Goal: Check status: Check status

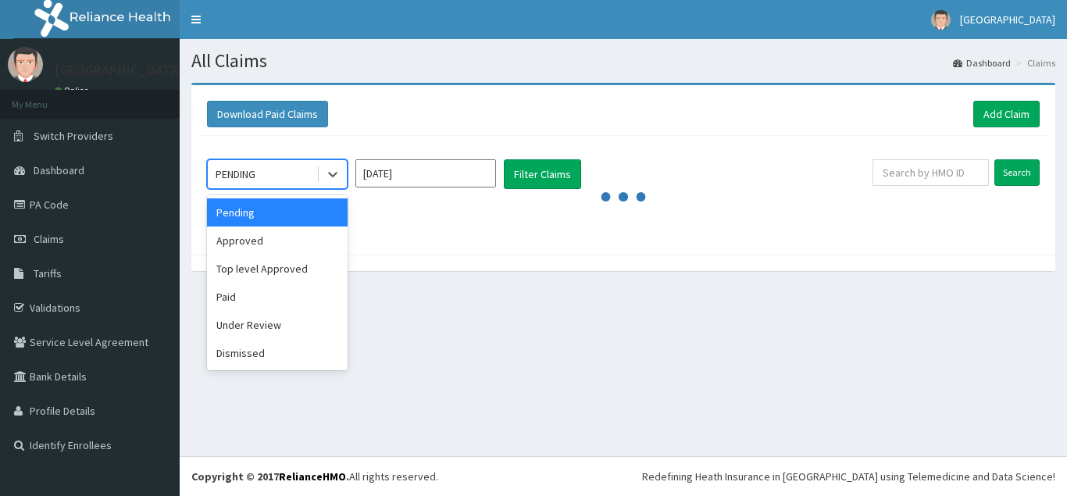
click at [251, 216] on div "Pending" at bounding box center [277, 212] width 141 height 28
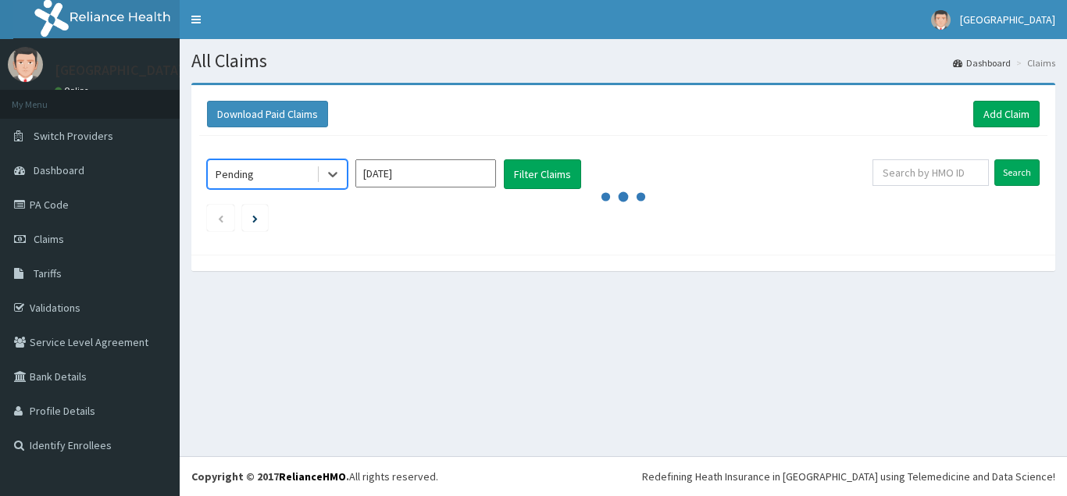
click at [465, 179] on input "Aug 2025" at bounding box center [425, 173] width 141 height 28
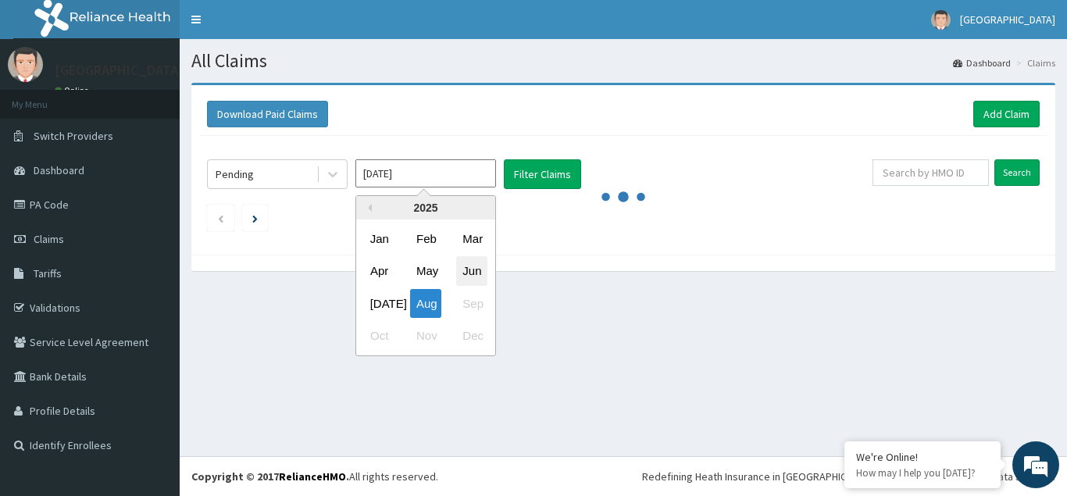
click at [476, 277] on div "Jun" at bounding box center [471, 271] width 31 height 29
type input "Jun 2025"
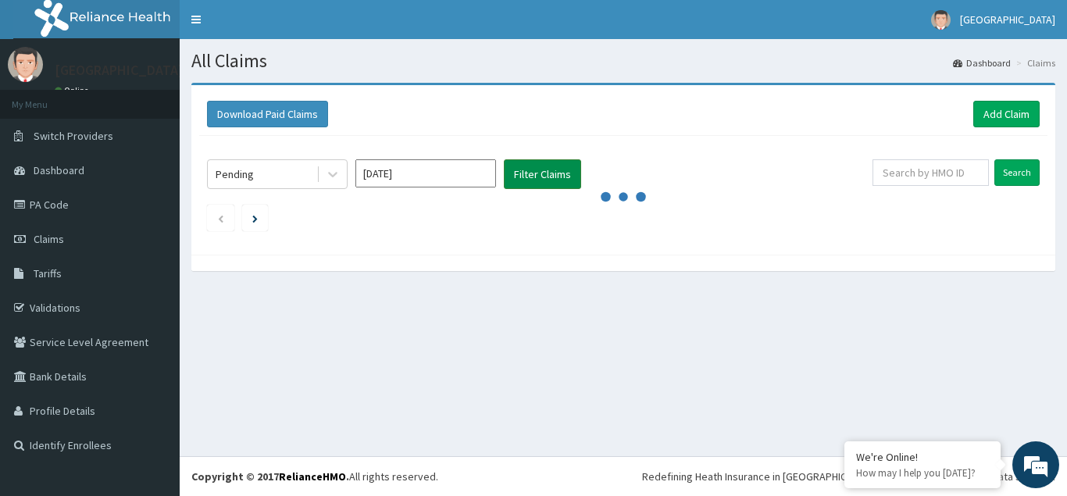
click at [539, 173] on button "Filter Claims" at bounding box center [542, 174] width 77 height 30
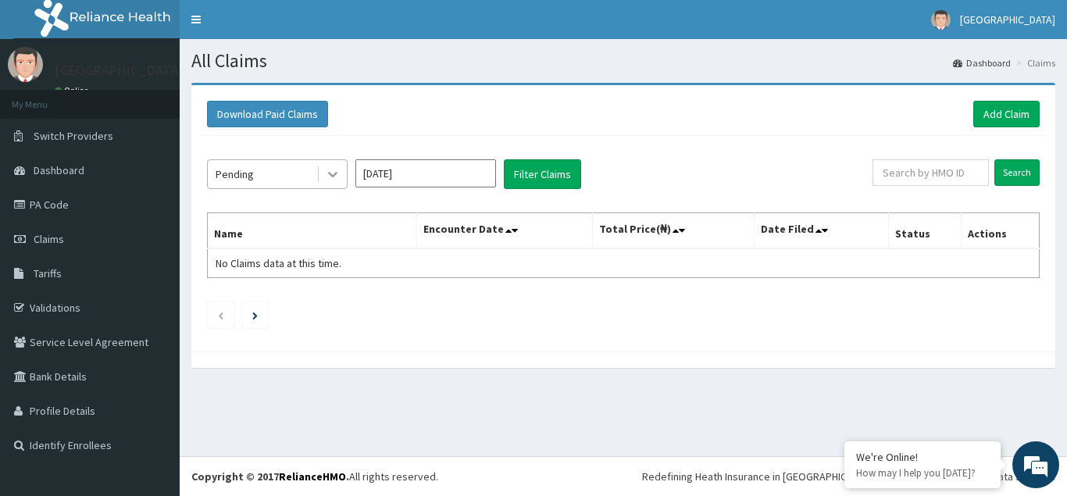
click at [330, 176] on icon at bounding box center [333, 174] width 16 height 16
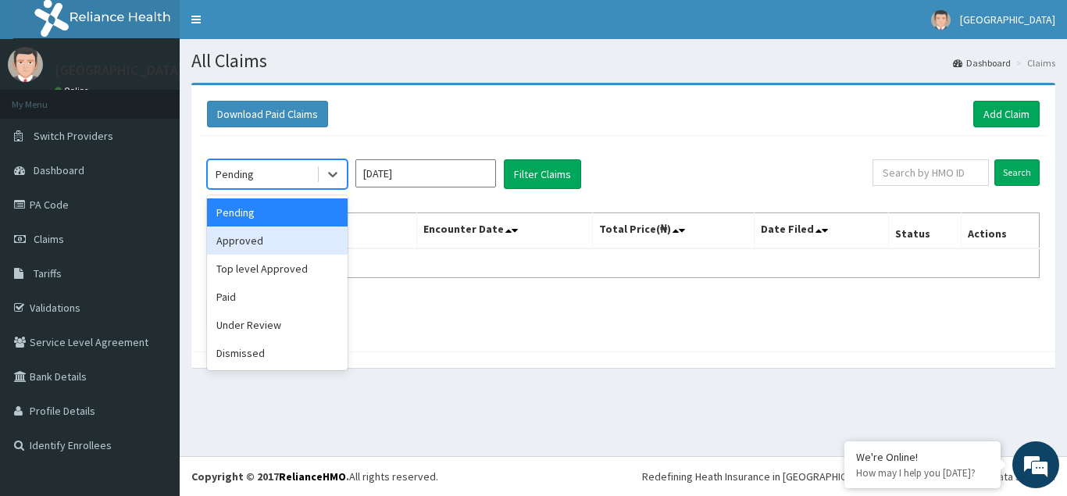
click at [240, 244] on div "Approved" at bounding box center [277, 240] width 141 height 28
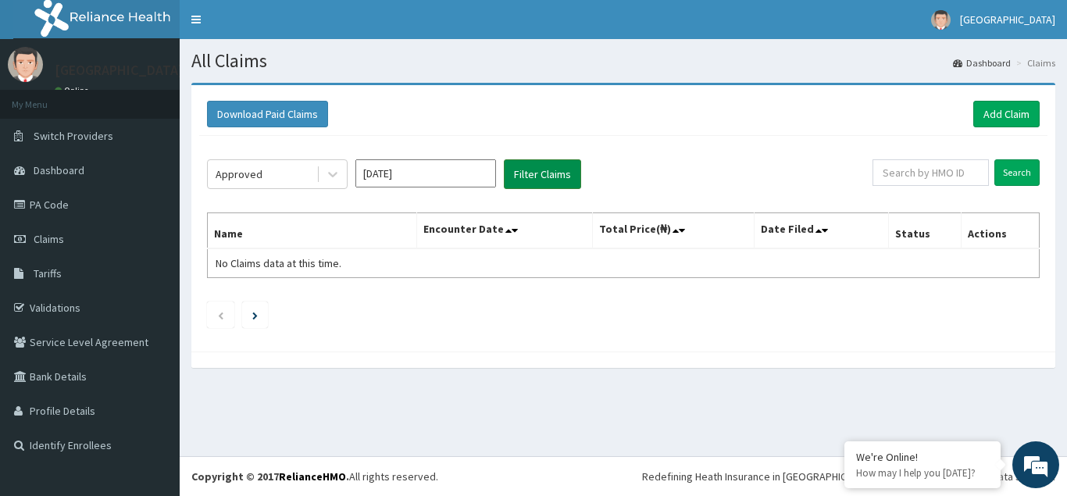
click at [545, 168] on button "Filter Claims" at bounding box center [542, 174] width 77 height 30
click at [335, 174] on icon at bounding box center [332, 175] width 9 height 5
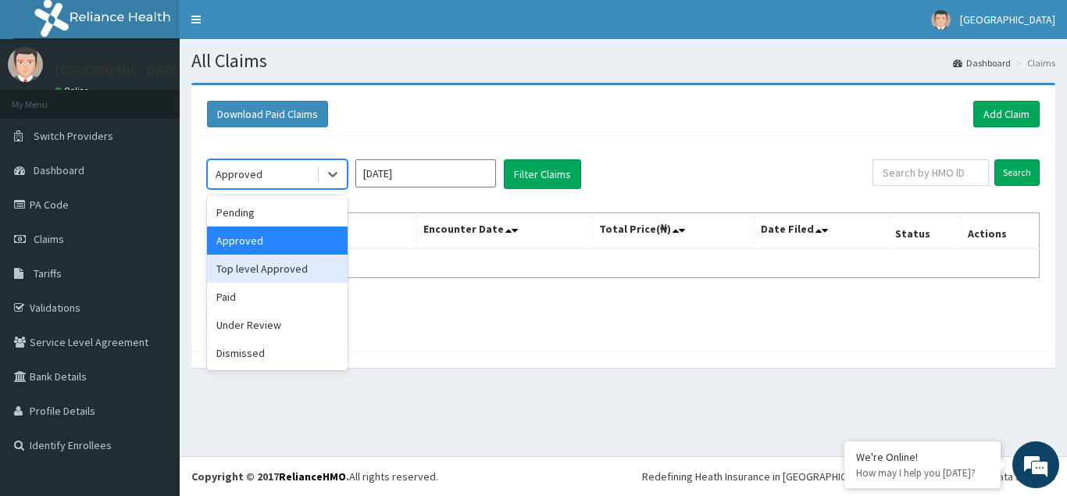
click at [247, 269] on div "Top level Approved" at bounding box center [277, 269] width 141 height 28
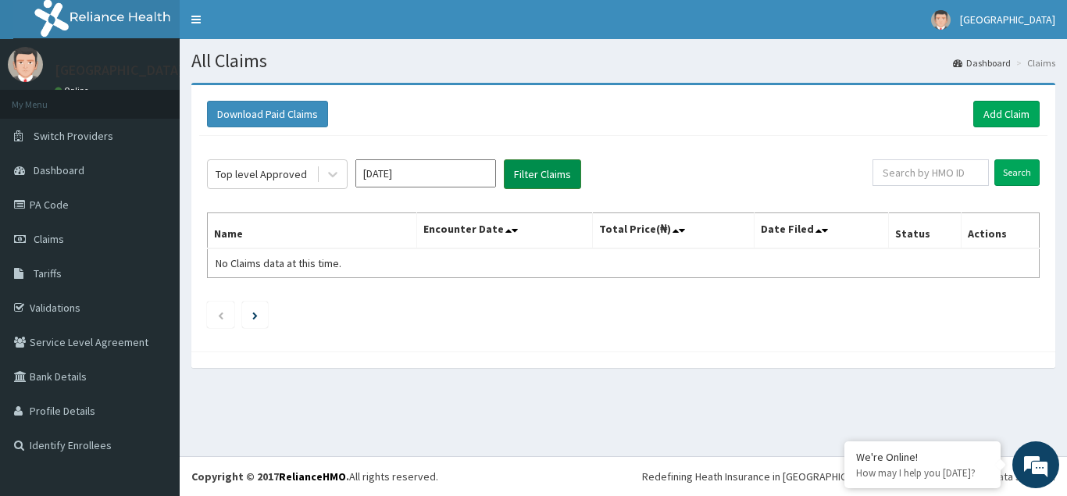
click at [554, 173] on button "Filter Claims" at bounding box center [542, 174] width 77 height 30
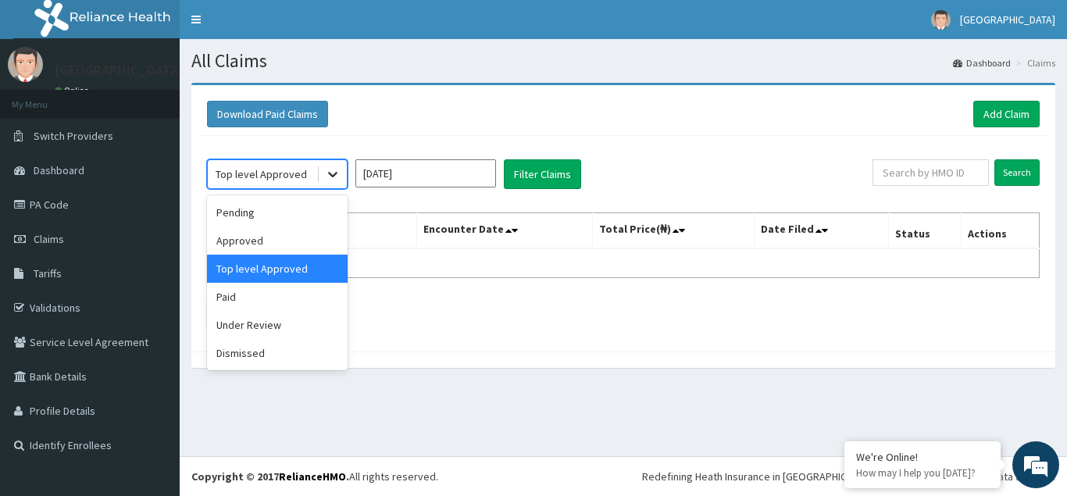
click at [329, 174] on icon at bounding box center [332, 175] width 9 height 5
click at [247, 325] on div "Under Review" at bounding box center [277, 325] width 141 height 28
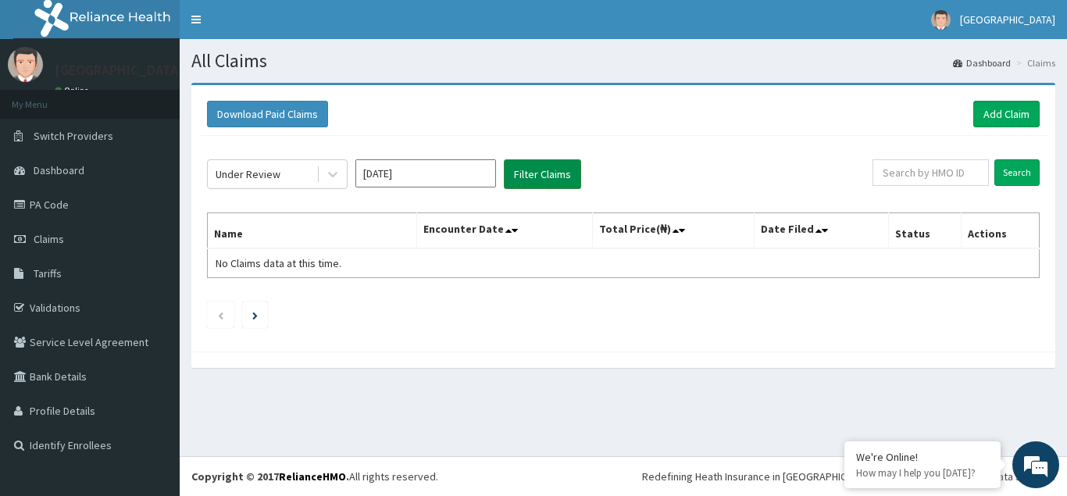
click at [550, 174] on button "Filter Claims" at bounding box center [542, 174] width 77 height 30
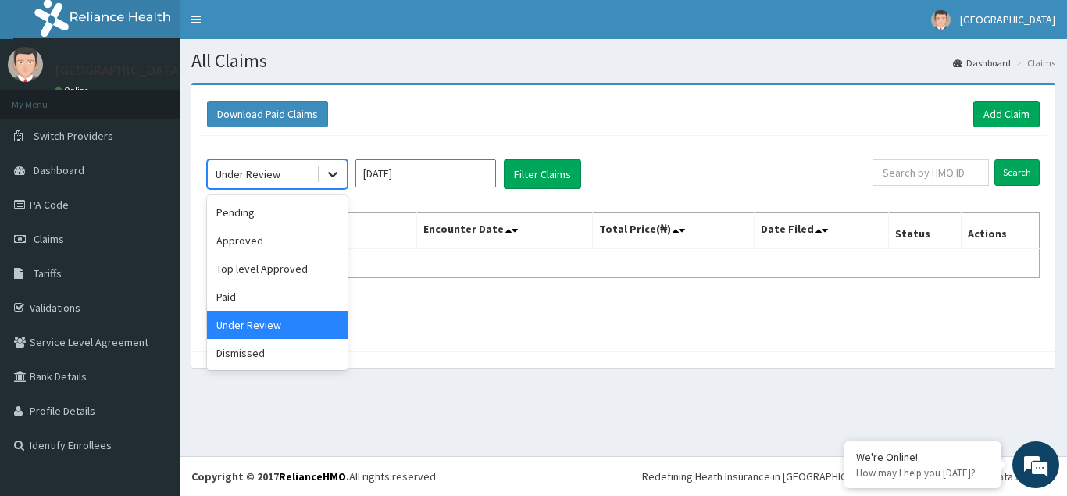
click at [327, 173] on icon at bounding box center [333, 174] width 16 height 16
click at [234, 355] on div "Dismissed" at bounding box center [277, 353] width 141 height 28
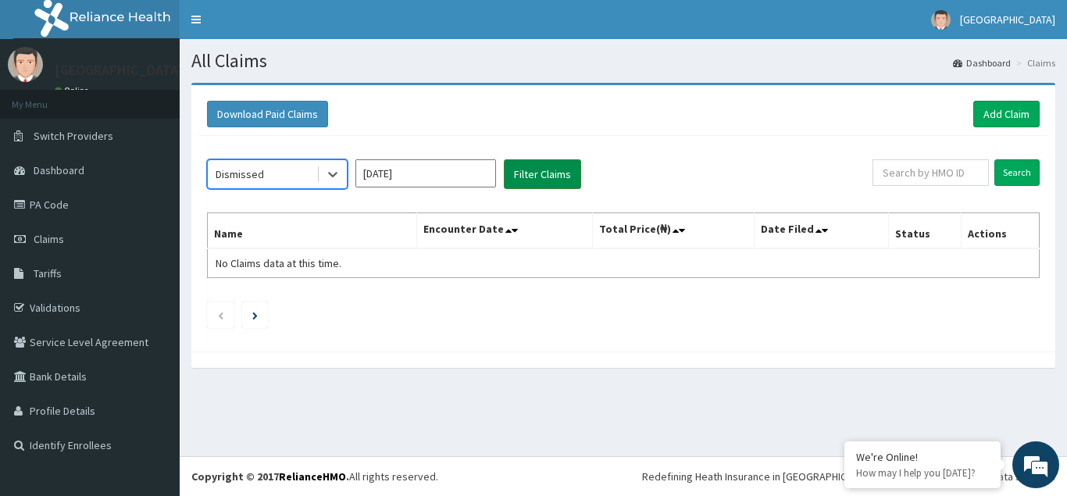
click at [541, 173] on button "Filter Claims" at bounding box center [542, 174] width 77 height 30
click at [335, 173] on icon at bounding box center [333, 174] width 16 height 16
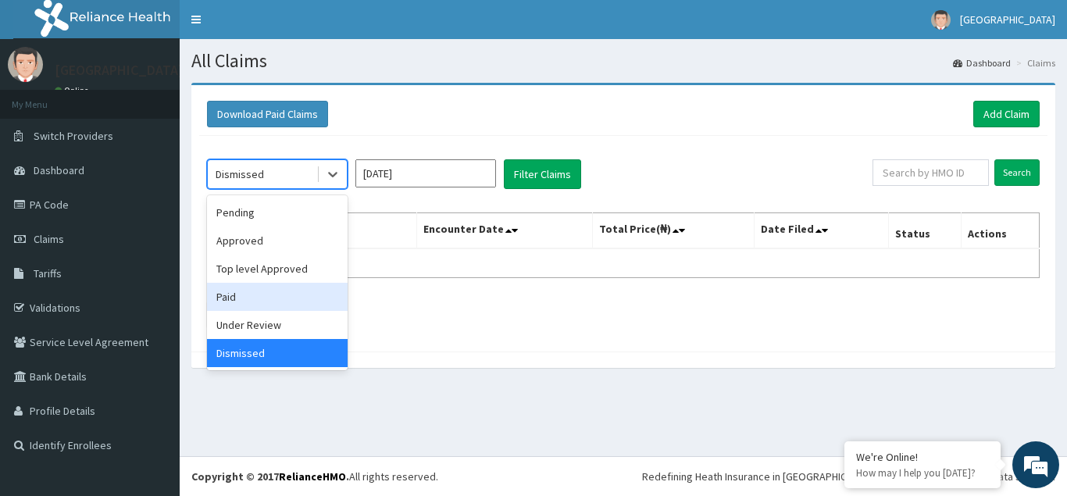
click at [219, 297] on div "Paid" at bounding box center [277, 297] width 141 height 28
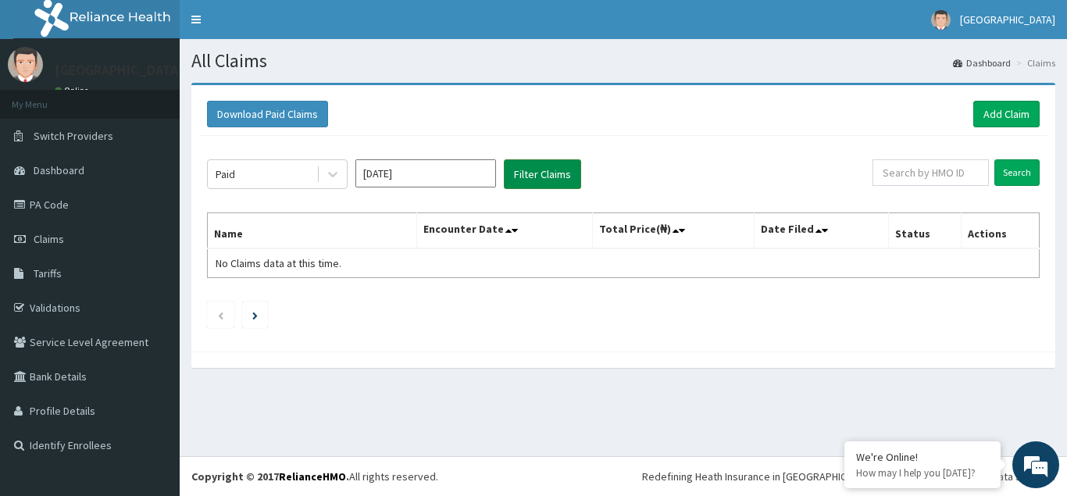
click at [564, 176] on button "Filter Claims" at bounding box center [542, 174] width 77 height 30
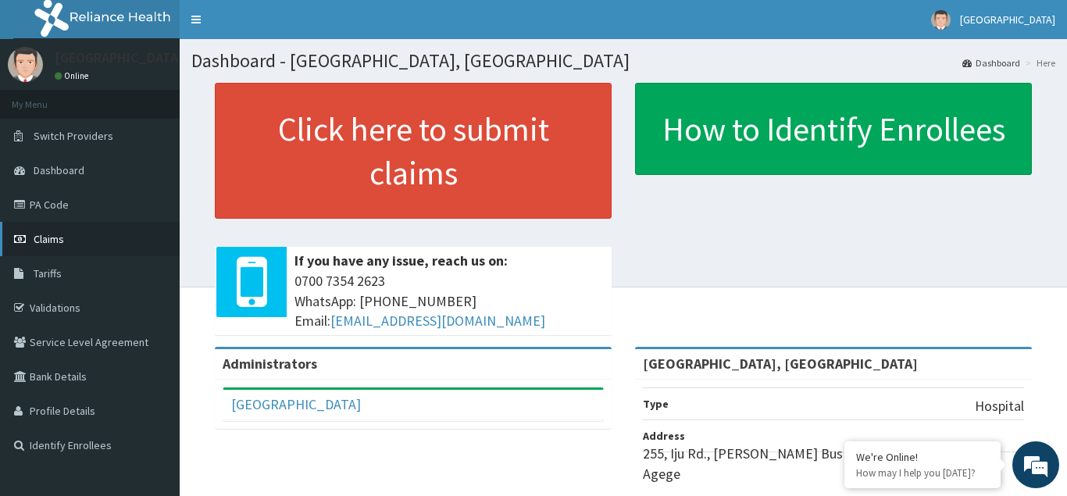
click at [46, 243] on span "Claims" at bounding box center [49, 239] width 30 height 14
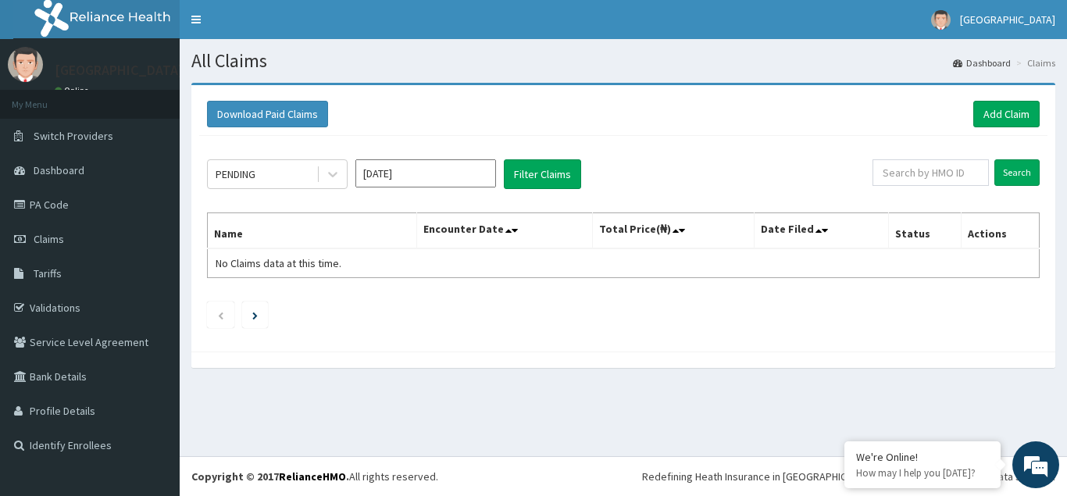
click at [479, 179] on input "Aug 2025" at bounding box center [425, 173] width 141 height 28
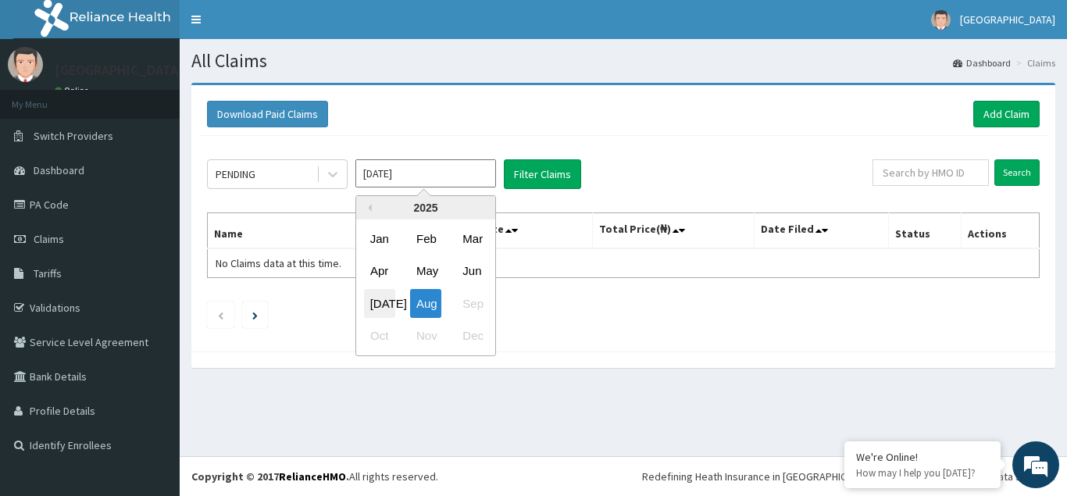
click at [378, 306] on div "Jul" at bounding box center [379, 303] width 31 height 29
type input "Jul 2025"
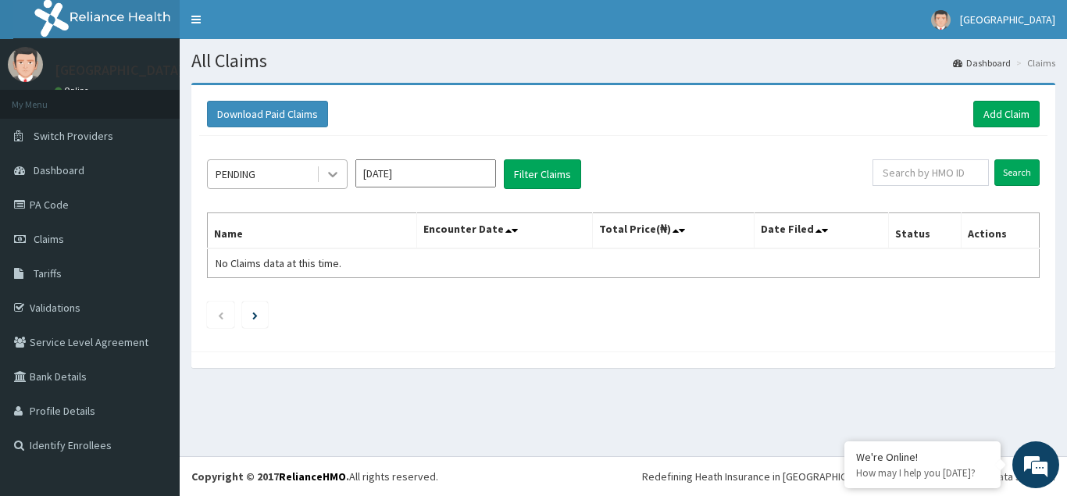
click at [334, 174] on icon at bounding box center [332, 175] width 9 height 5
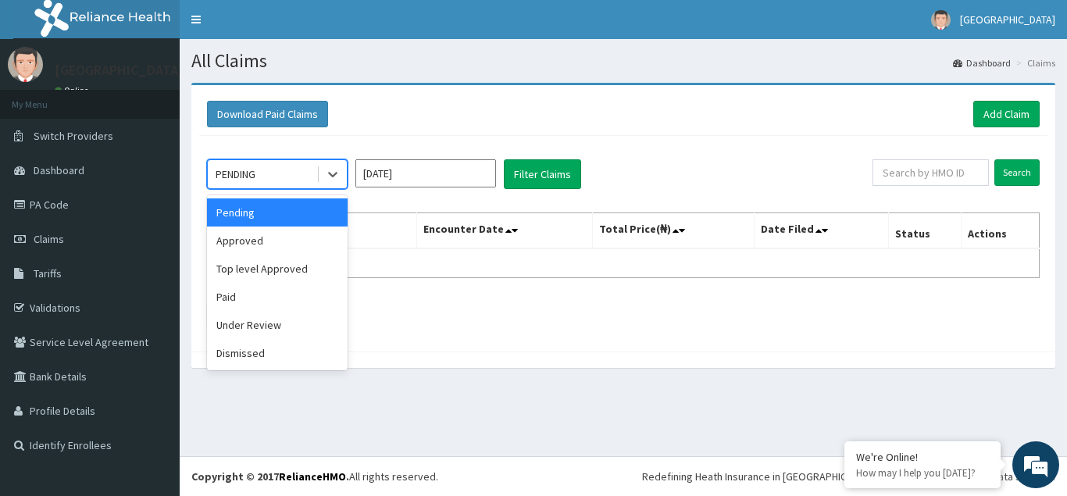
click at [240, 216] on div "Pending" at bounding box center [277, 212] width 141 height 28
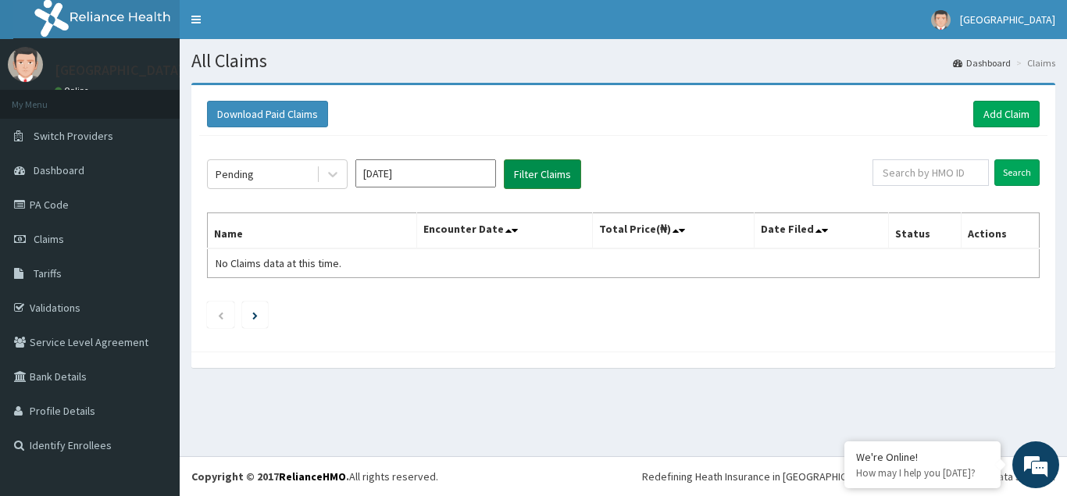
click at [535, 170] on button "Filter Claims" at bounding box center [542, 174] width 77 height 30
click at [540, 173] on button "Filter Claims" at bounding box center [542, 174] width 77 height 30
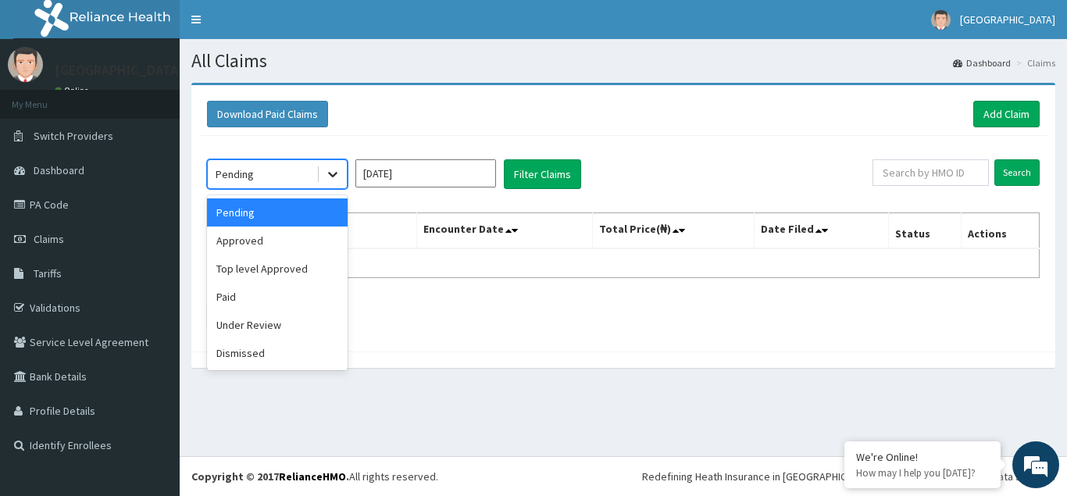
click at [336, 174] on icon at bounding box center [332, 175] width 9 height 5
click at [246, 240] on div "Approved" at bounding box center [277, 240] width 141 height 28
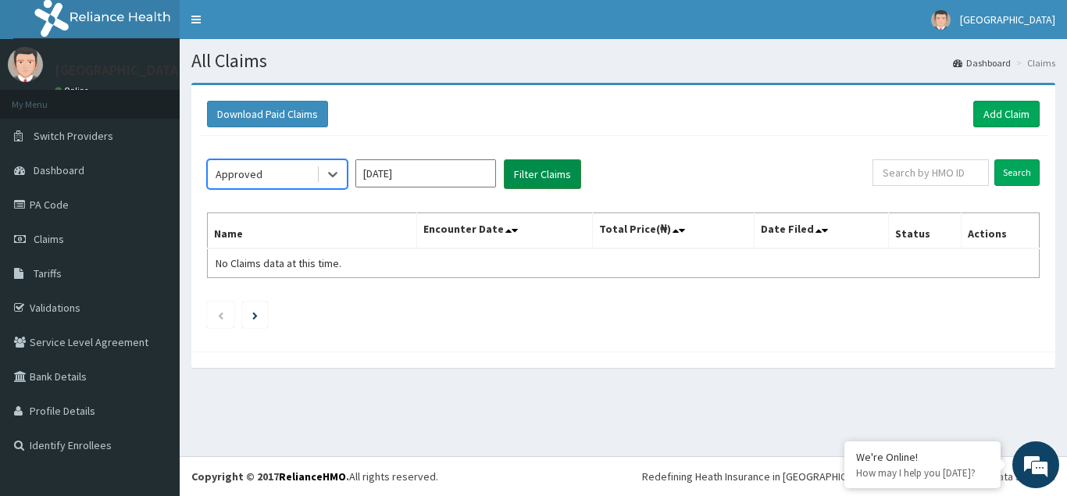
click at [540, 173] on button "Filter Claims" at bounding box center [542, 174] width 77 height 30
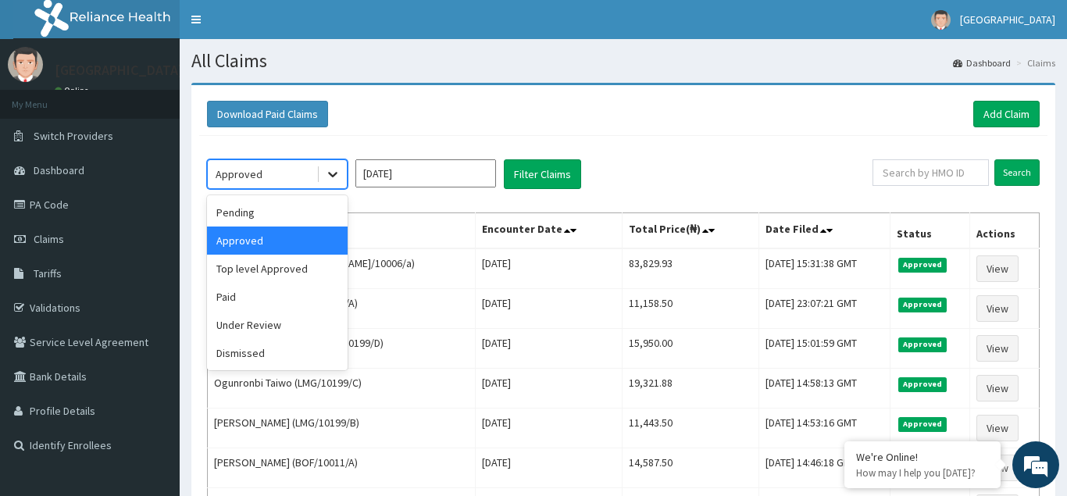
click at [333, 171] on icon at bounding box center [333, 174] width 16 height 16
click at [241, 269] on div "Top level Approved" at bounding box center [277, 269] width 141 height 28
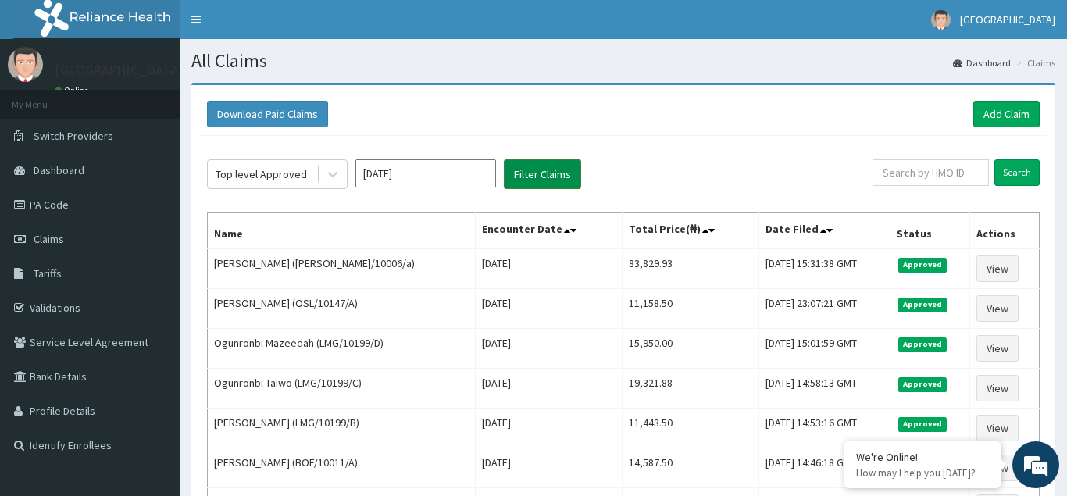
click at [536, 173] on button "Filter Claims" at bounding box center [542, 174] width 77 height 30
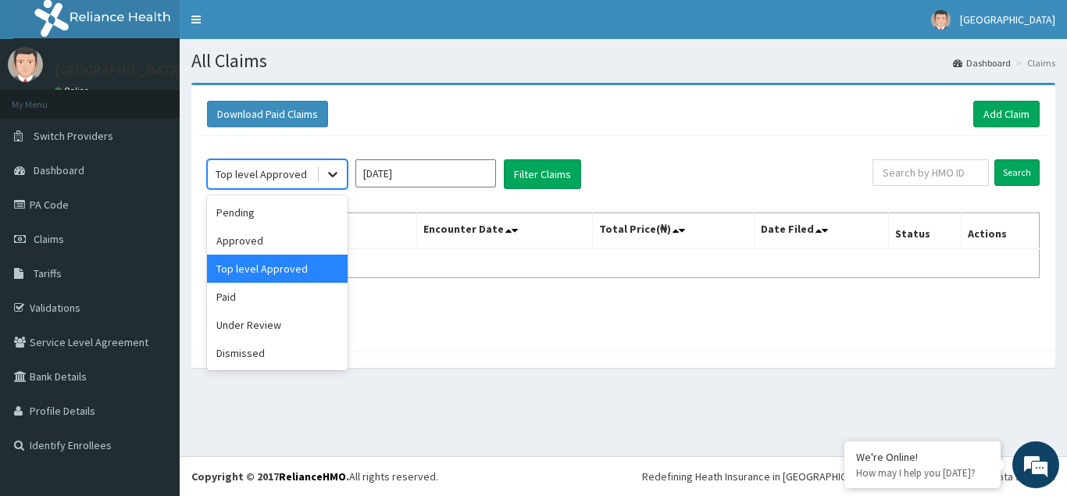
click at [334, 174] on icon at bounding box center [332, 175] width 9 height 5
click at [238, 326] on div "Under Review" at bounding box center [277, 325] width 141 height 28
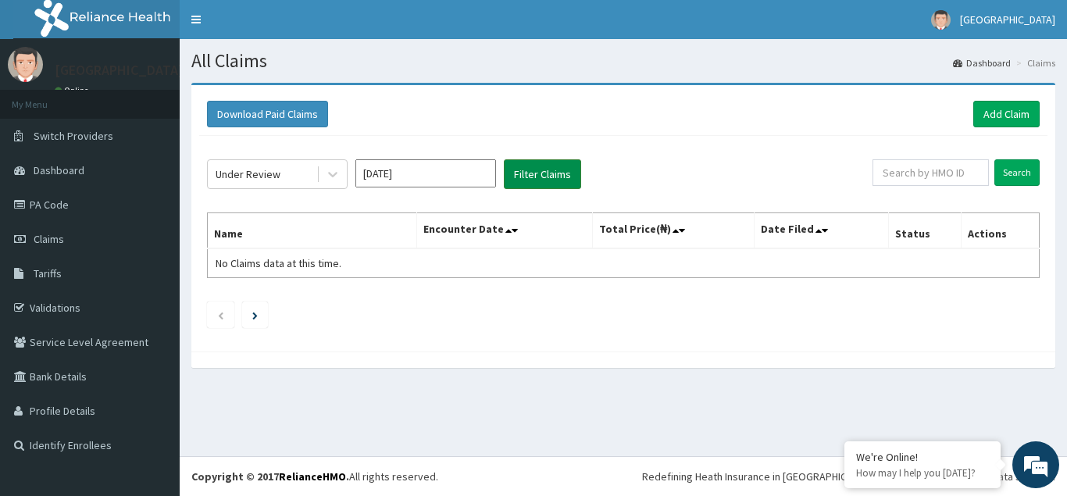
click at [550, 176] on button "Filter Claims" at bounding box center [542, 174] width 77 height 30
click at [538, 174] on button "Filter Claims" at bounding box center [542, 174] width 77 height 30
click at [332, 176] on icon at bounding box center [332, 175] width 9 height 5
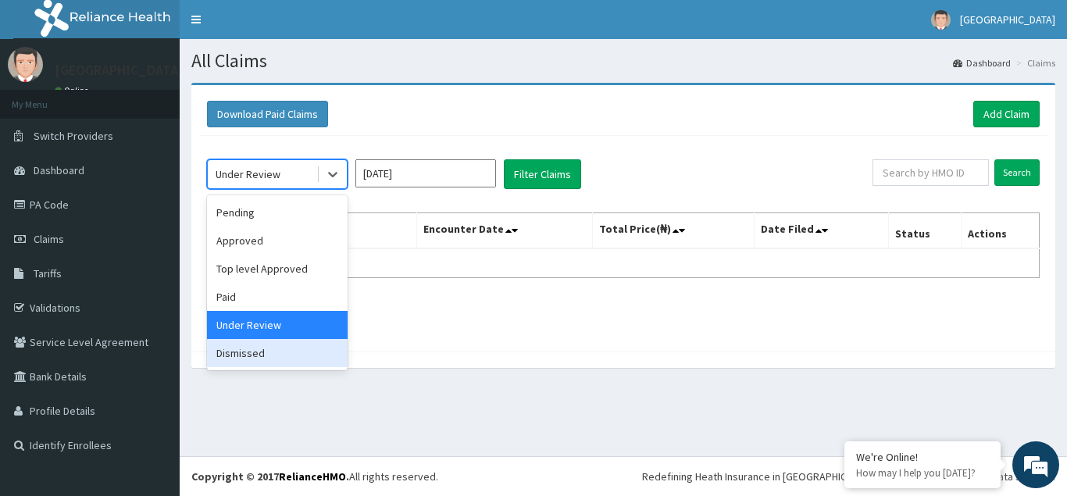
click at [242, 355] on div "Dismissed" at bounding box center [277, 353] width 141 height 28
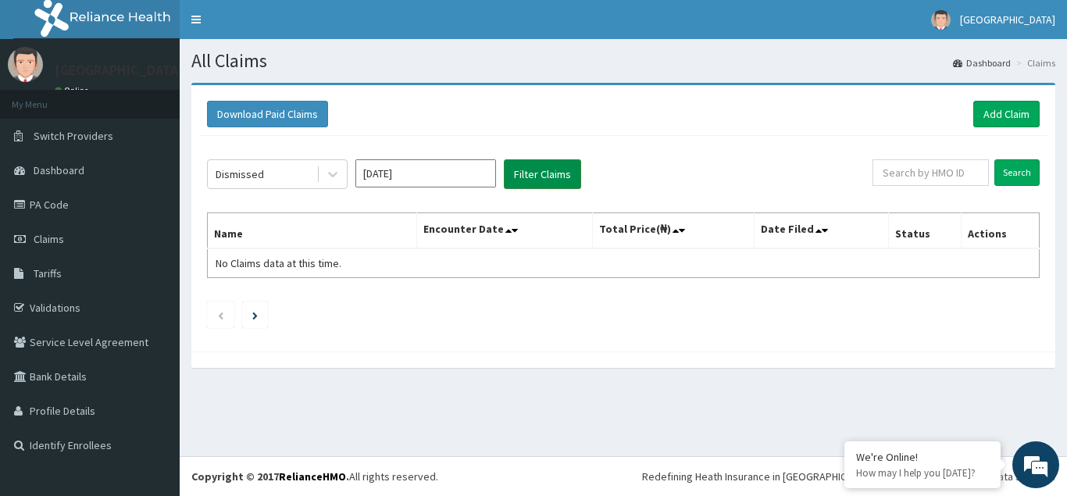
click at [546, 173] on button "Filter Claims" at bounding box center [542, 174] width 77 height 30
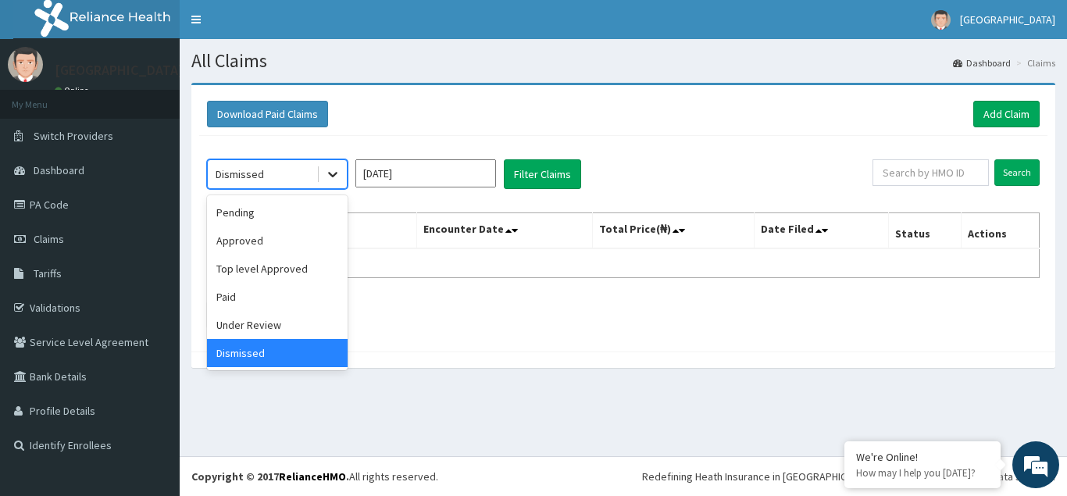
click at [333, 174] on icon at bounding box center [333, 174] width 16 height 16
click at [240, 356] on div "Dismissed" at bounding box center [277, 353] width 141 height 28
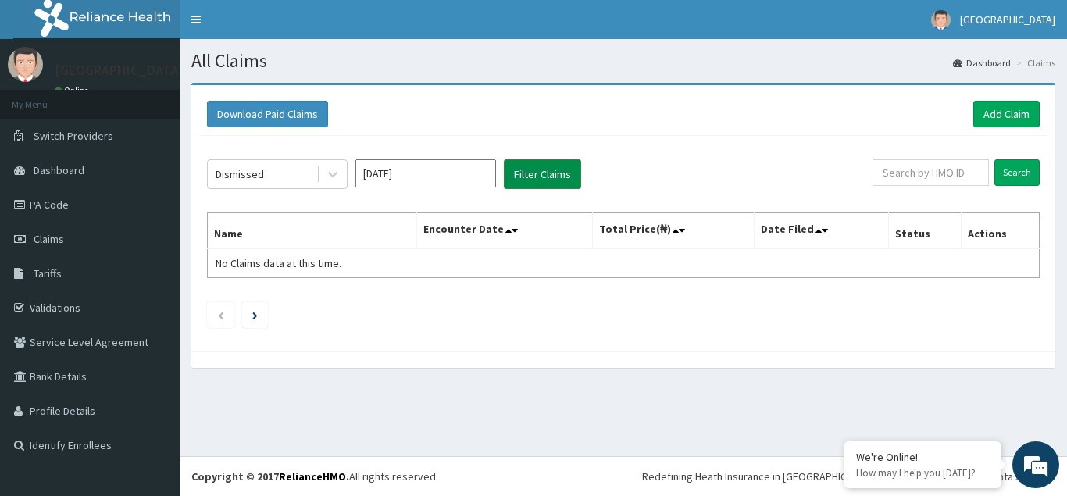
click at [537, 170] on button "Filter Claims" at bounding box center [542, 174] width 77 height 30
click at [333, 176] on icon at bounding box center [332, 175] width 9 height 5
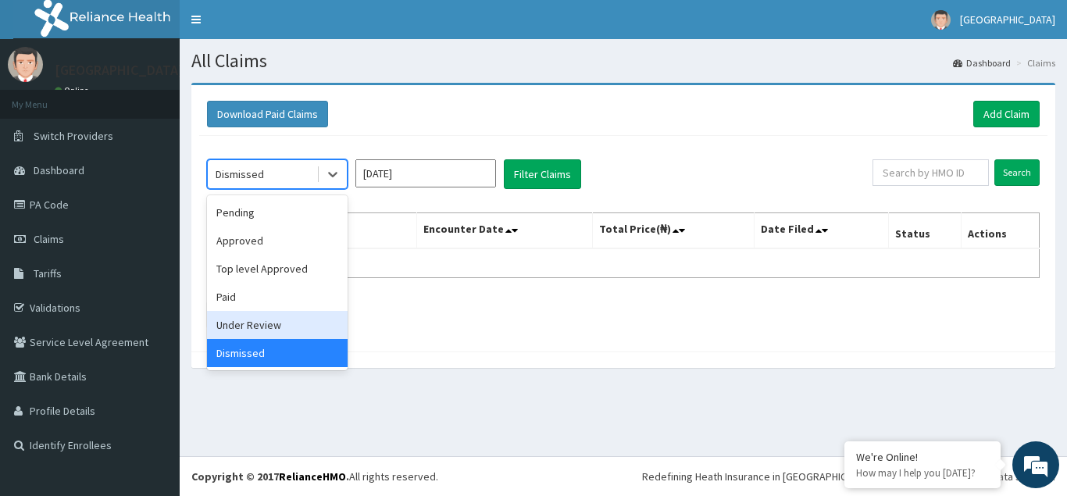
click at [249, 322] on div "Under Review" at bounding box center [277, 325] width 141 height 28
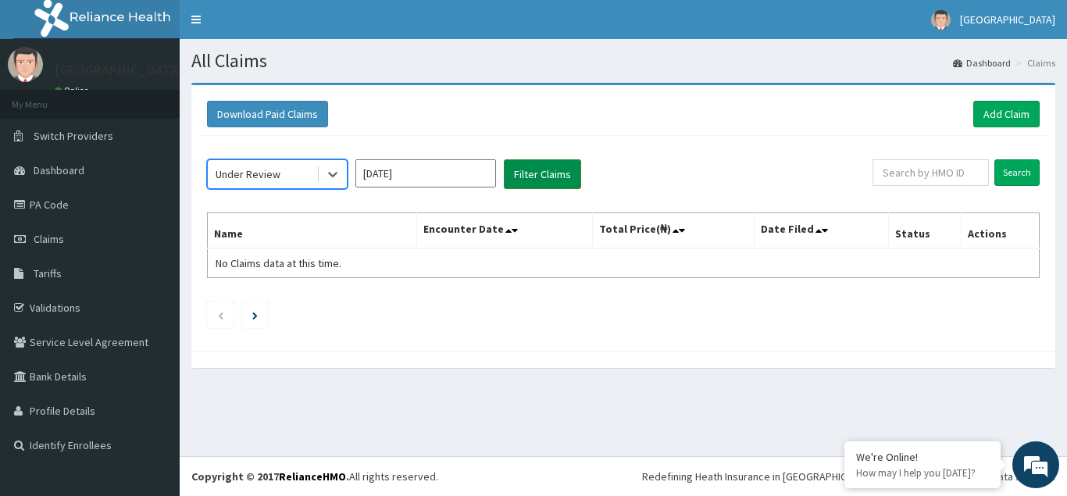
click at [533, 173] on button "Filter Claims" at bounding box center [542, 174] width 77 height 30
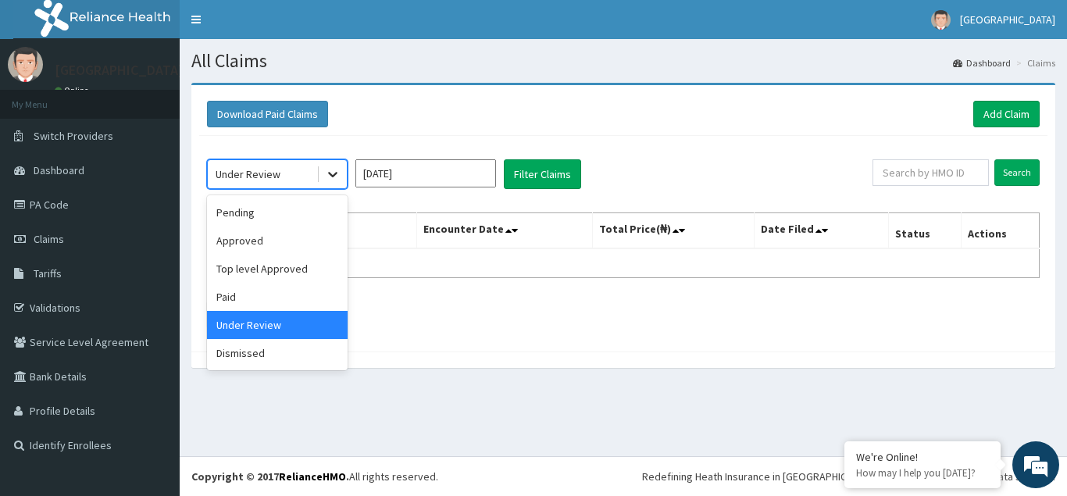
click at [330, 174] on icon at bounding box center [332, 175] width 9 height 5
click at [248, 265] on div "Top level Approved" at bounding box center [277, 269] width 141 height 28
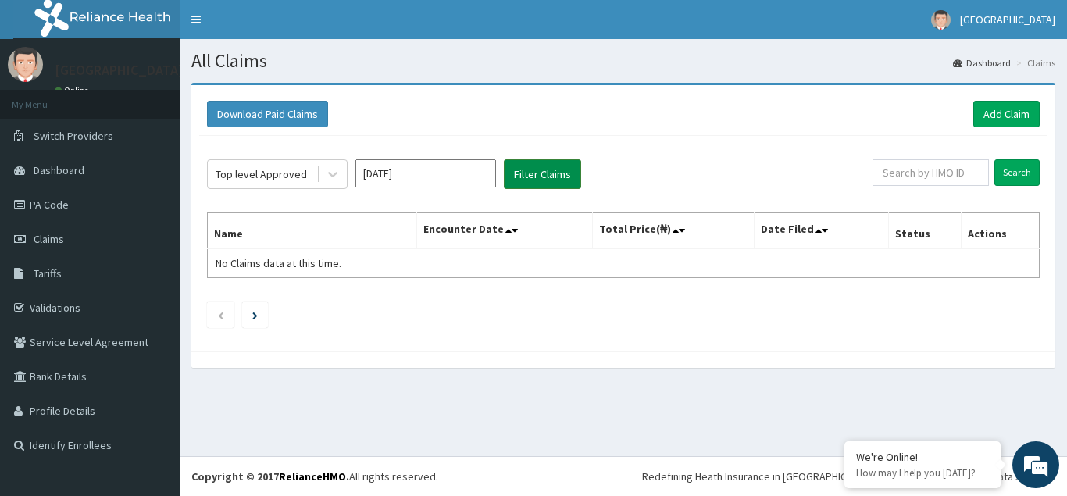
click at [534, 169] on button "Filter Claims" at bounding box center [542, 174] width 77 height 30
click at [332, 175] on icon at bounding box center [332, 175] width 9 height 5
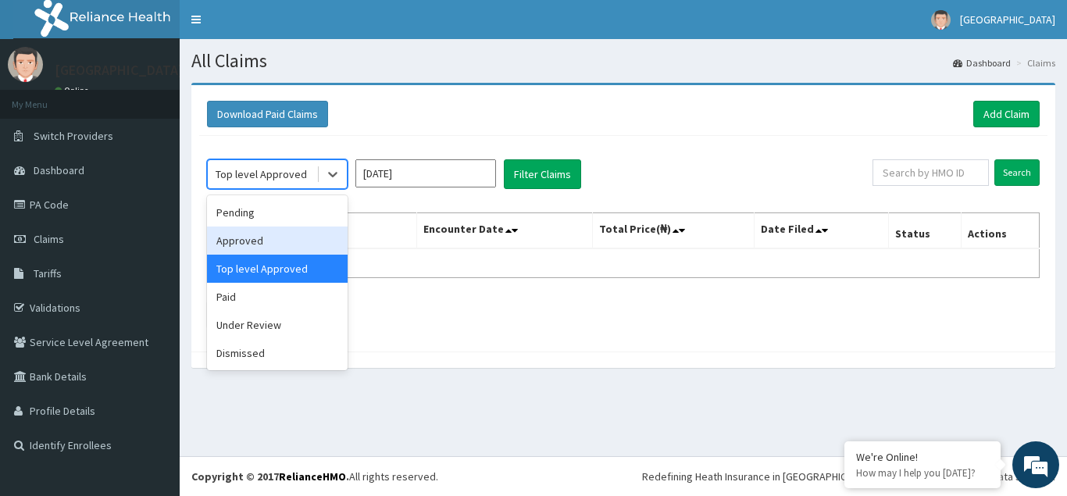
click at [237, 239] on div "Approved" at bounding box center [277, 240] width 141 height 28
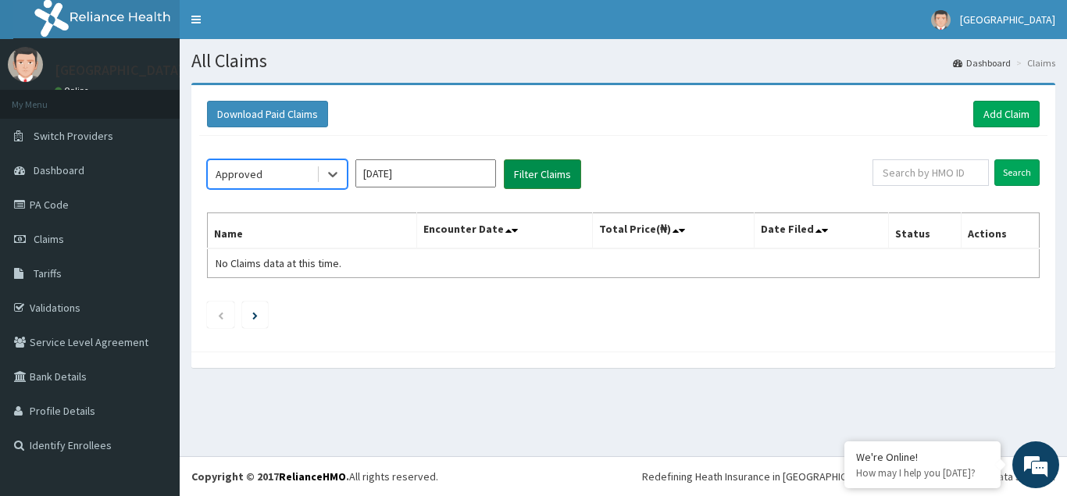
click at [529, 178] on button "Filter Claims" at bounding box center [542, 174] width 77 height 30
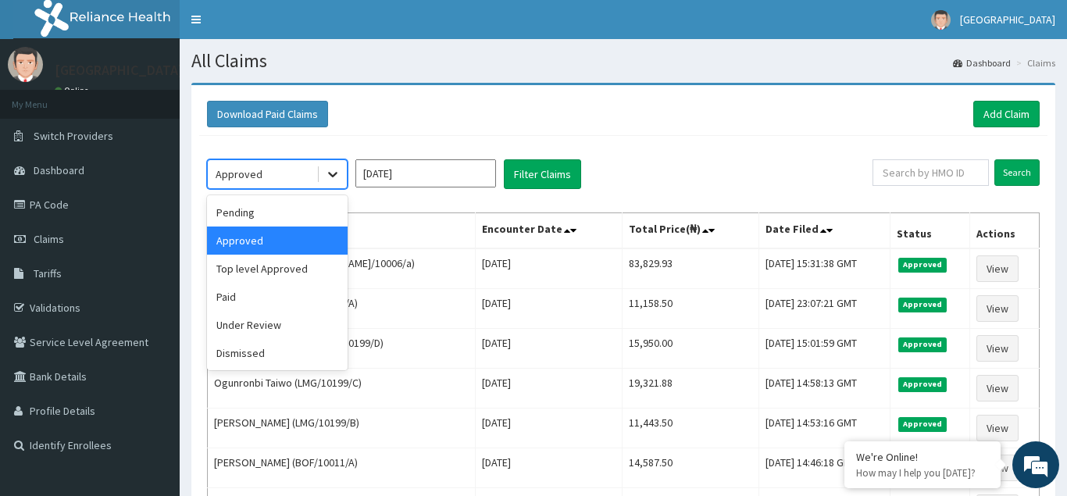
click at [337, 173] on icon at bounding box center [332, 175] width 9 height 5
click at [235, 211] on div "Pending" at bounding box center [277, 212] width 141 height 28
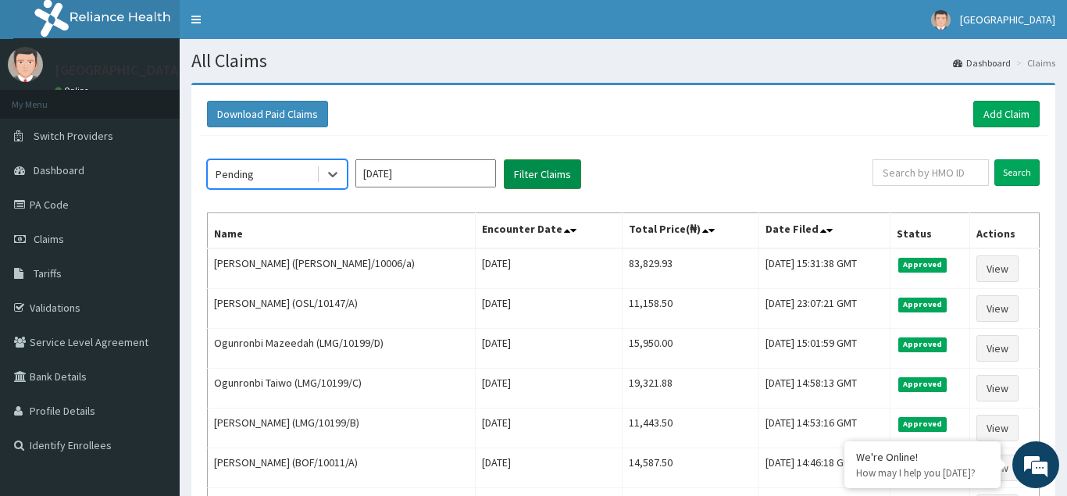
click at [547, 176] on button "Filter Claims" at bounding box center [542, 174] width 77 height 30
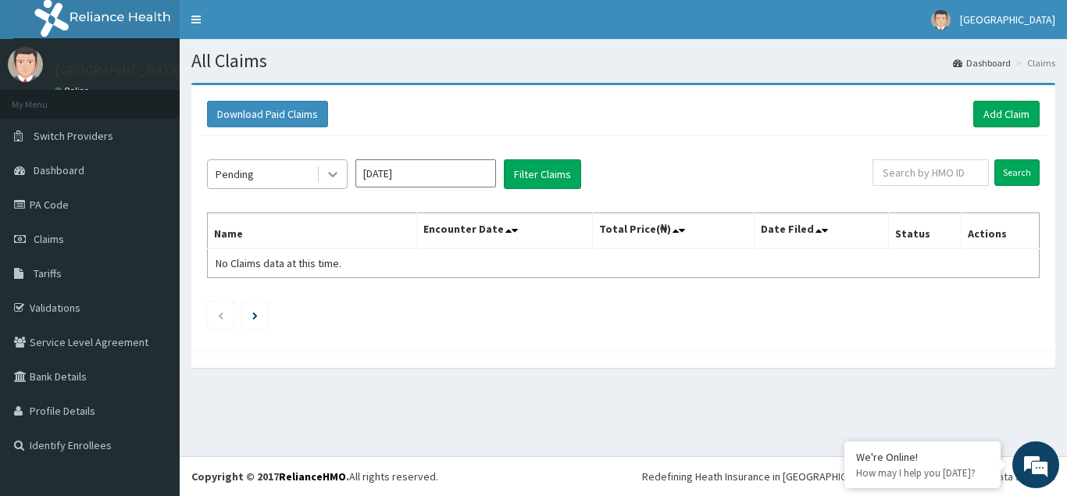
click at [329, 174] on icon at bounding box center [333, 174] width 16 height 16
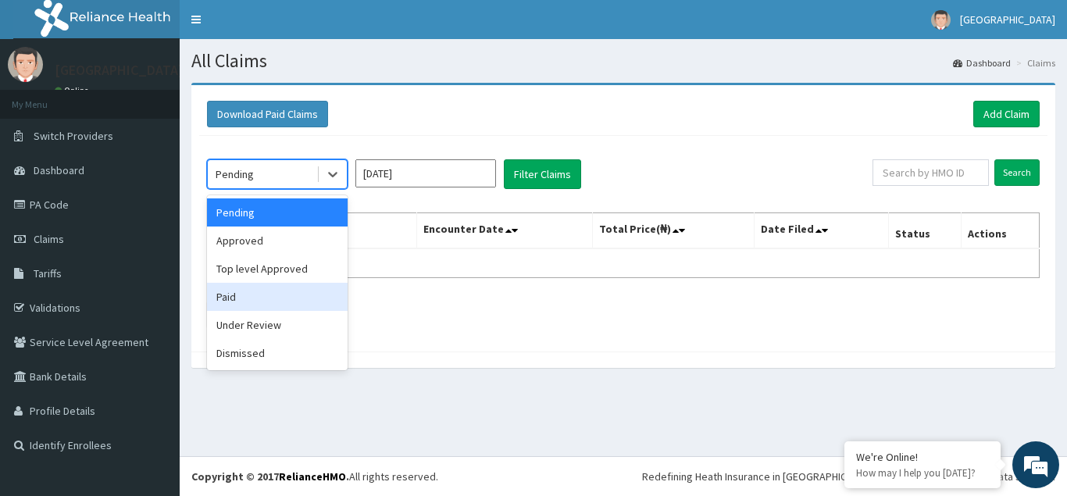
click at [226, 297] on div "Paid" at bounding box center [277, 297] width 141 height 28
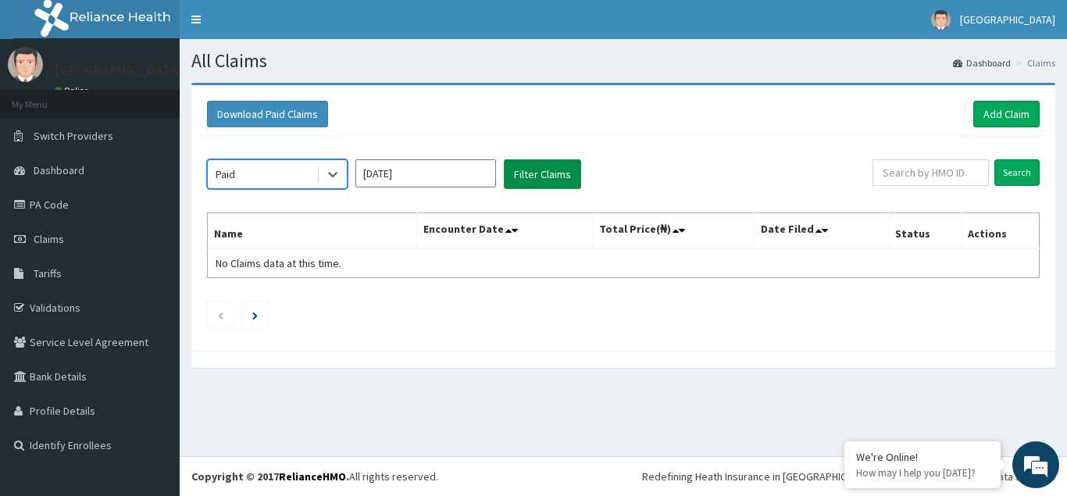
click at [550, 171] on button "Filter Claims" at bounding box center [542, 174] width 77 height 30
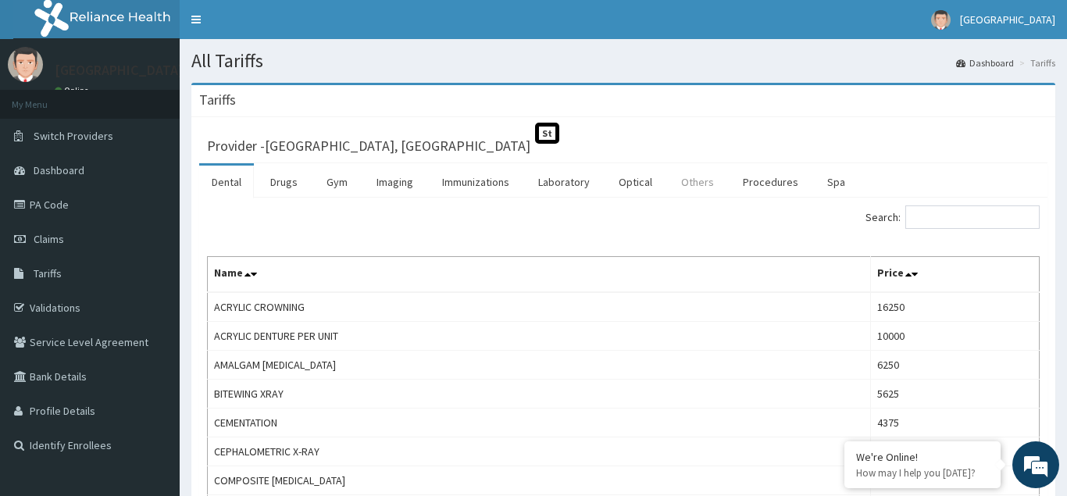
click at [700, 185] on link "Others" at bounding box center [697, 182] width 58 height 33
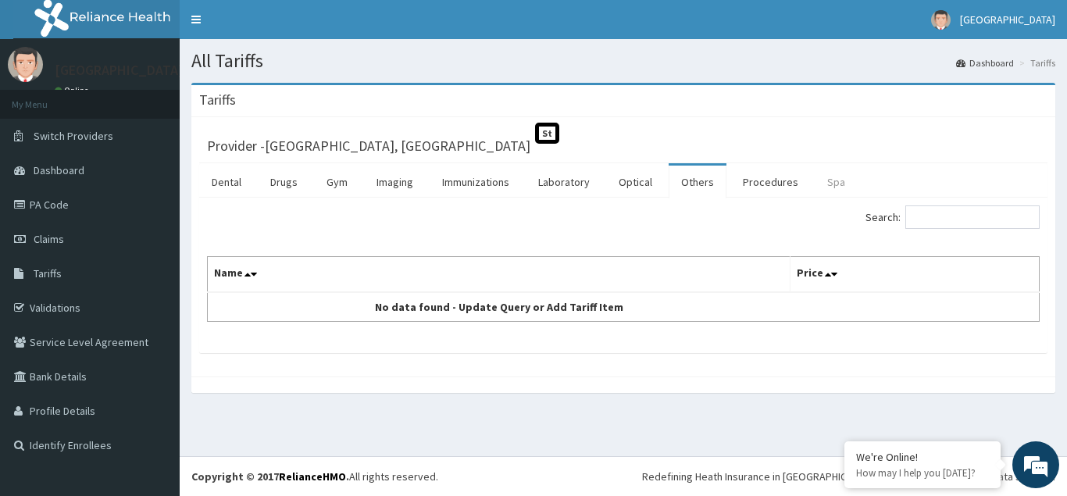
click at [828, 184] on link "Spa" at bounding box center [835, 182] width 43 height 33
click at [762, 187] on link "Procedures" at bounding box center [770, 182] width 80 height 33
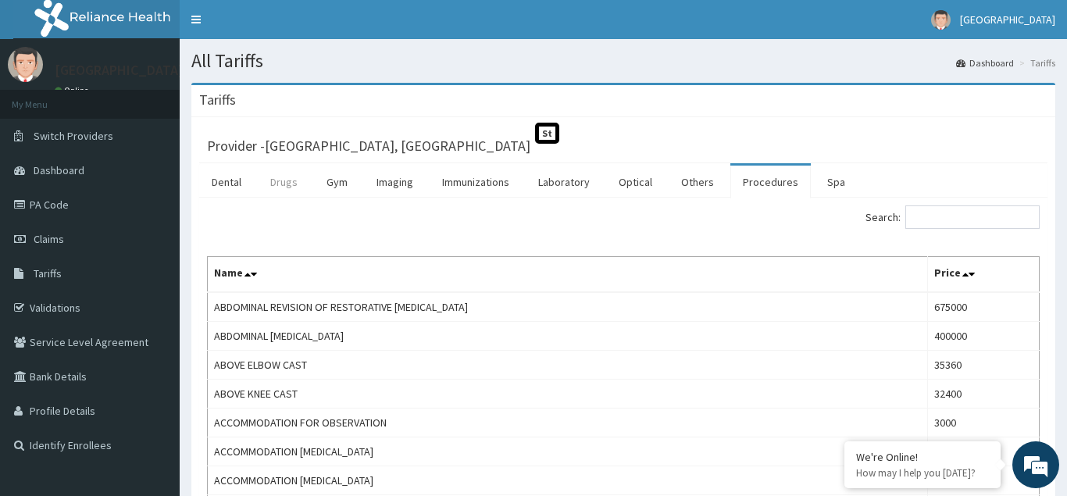
click at [278, 185] on link "Drugs" at bounding box center [284, 182] width 52 height 33
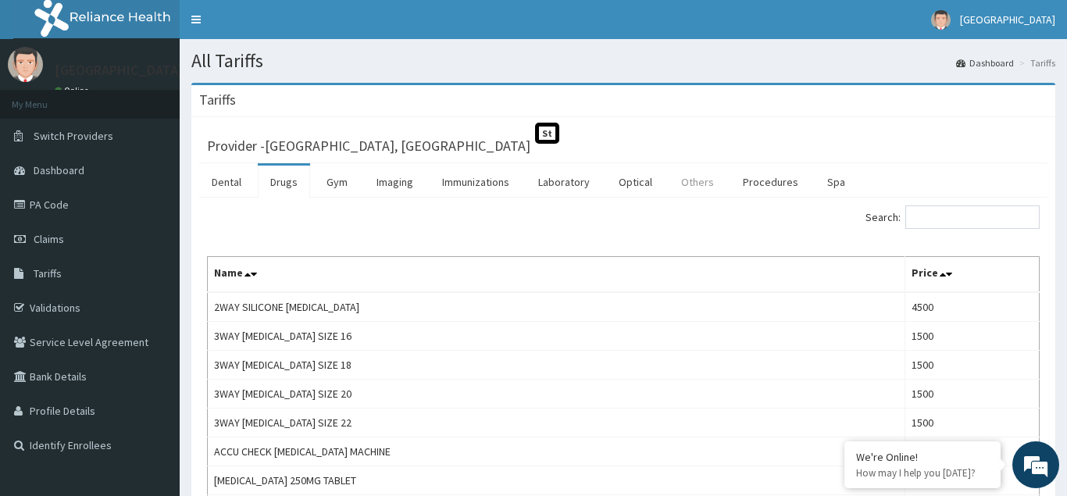
click at [690, 180] on link "Others" at bounding box center [697, 182] width 58 height 33
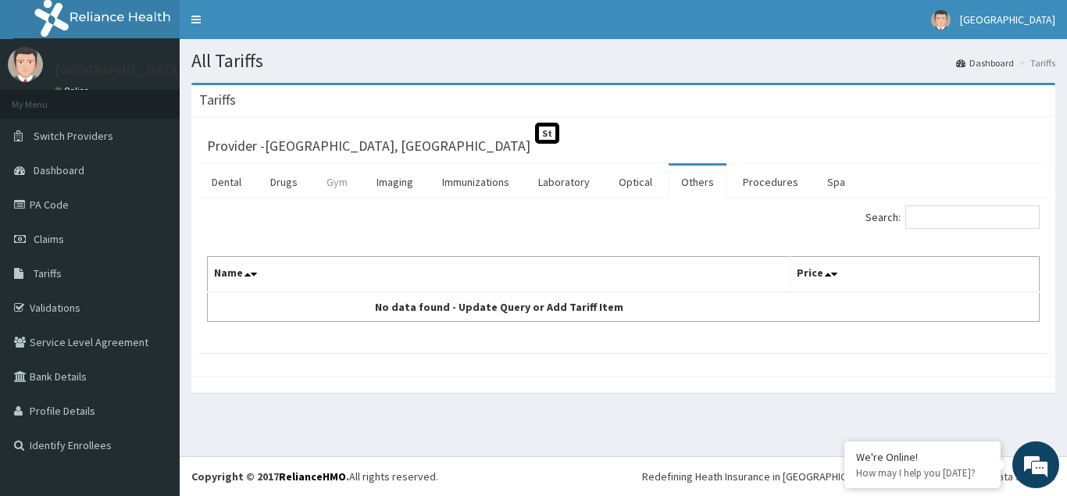
click at [343, 185] on link "Gym" at bounding box center [337, 182] width 46 height 33
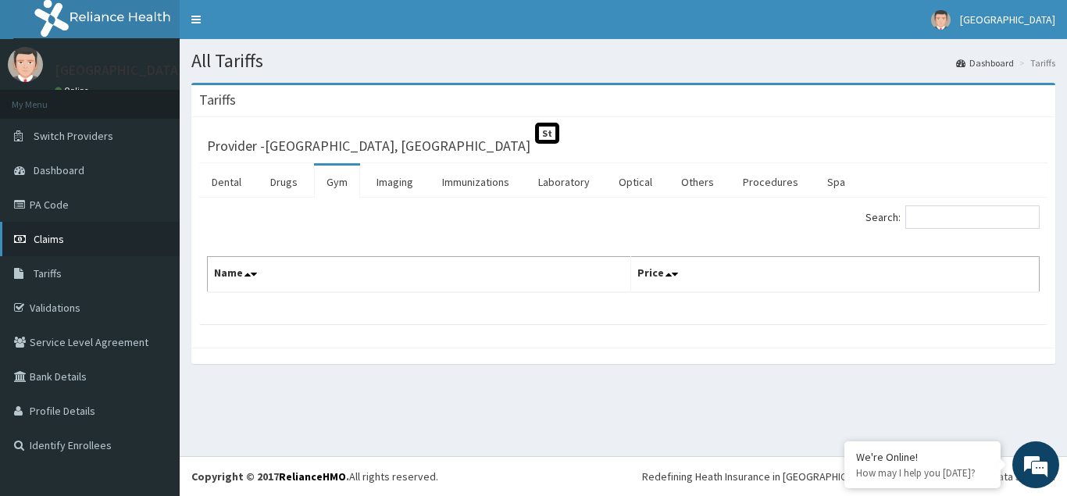
click at [48, 239] on span "Claims" at bounding box center [49, 239] width 30 height 14
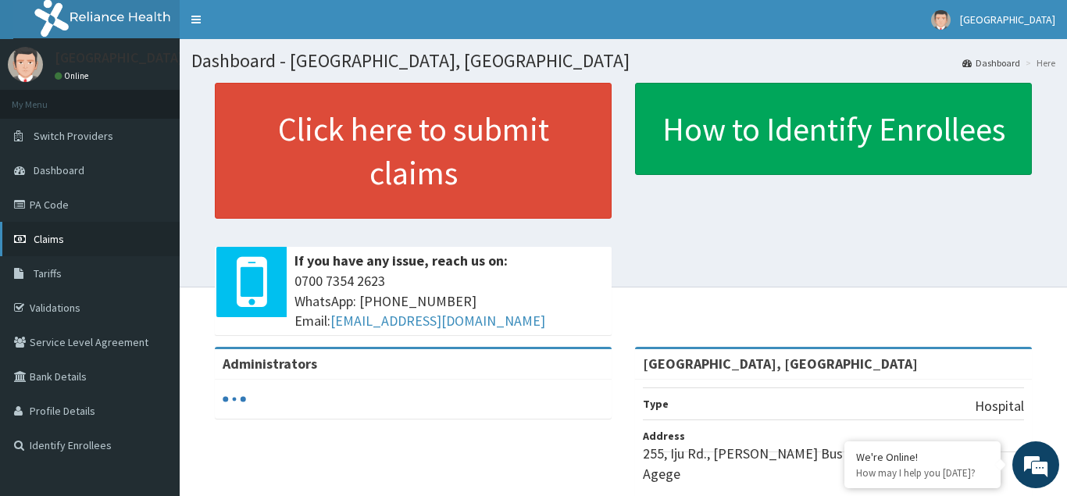
click at [49, 240] on span "Claims" at bounding box center [49, 239] width 30 height 14
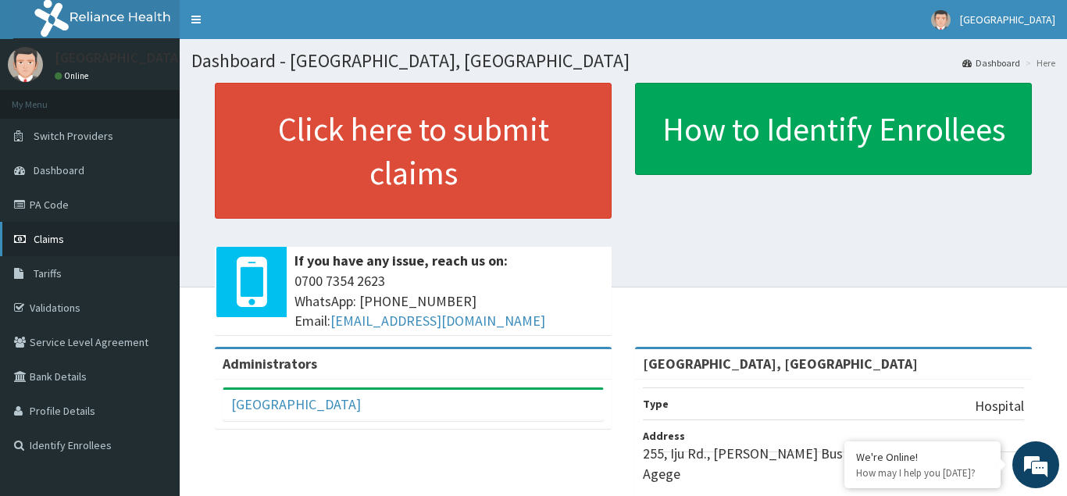
click at [40, 244] on span "Claims" at bounding box center [49, 239] width 30 height 14
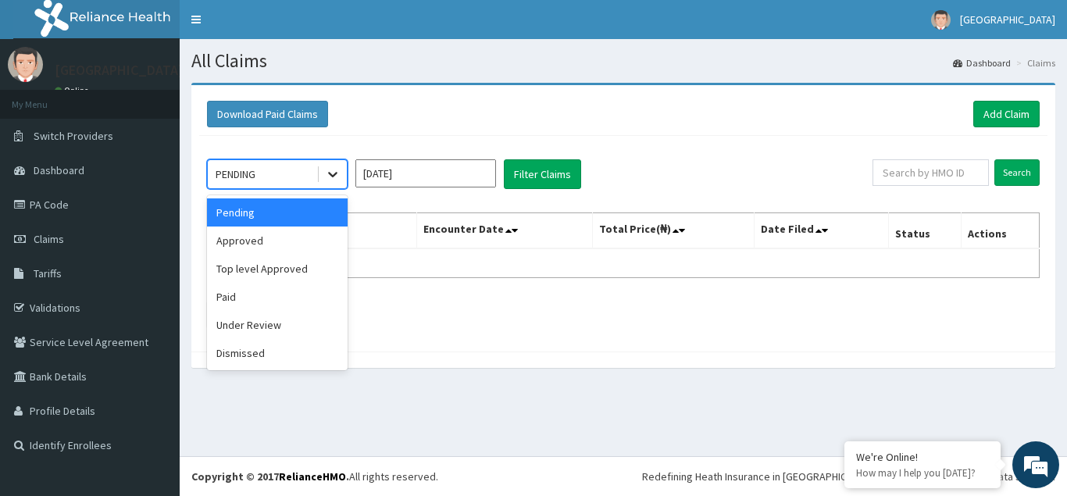
click at [331, 172] on icon at bounding box center [333, 174] width 16 height 16
click at [230, 298] on div "Paid" at bounding box center [277, 297] width 141 height 28
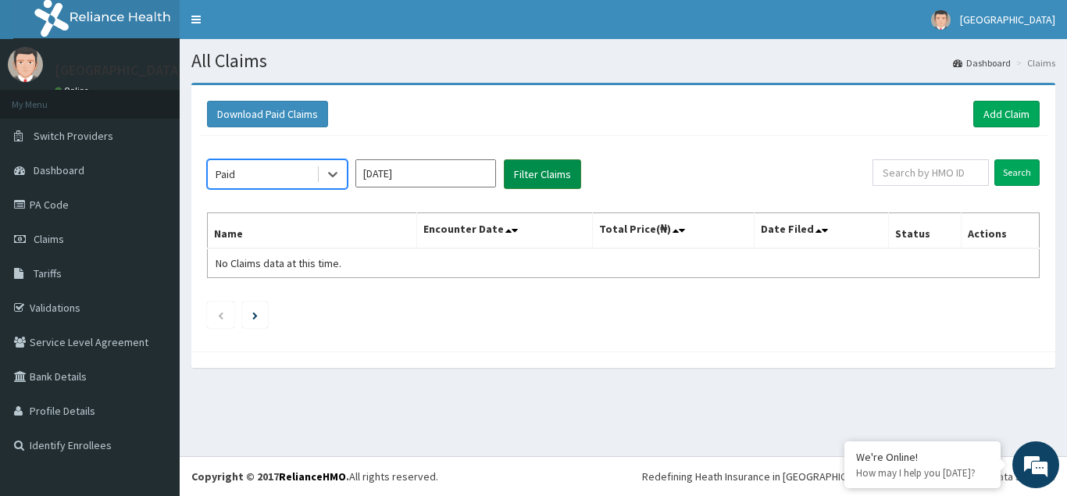
click at [554, 169] on button "Filter Claims" at bounding box center [542, 174] width 77 height 30
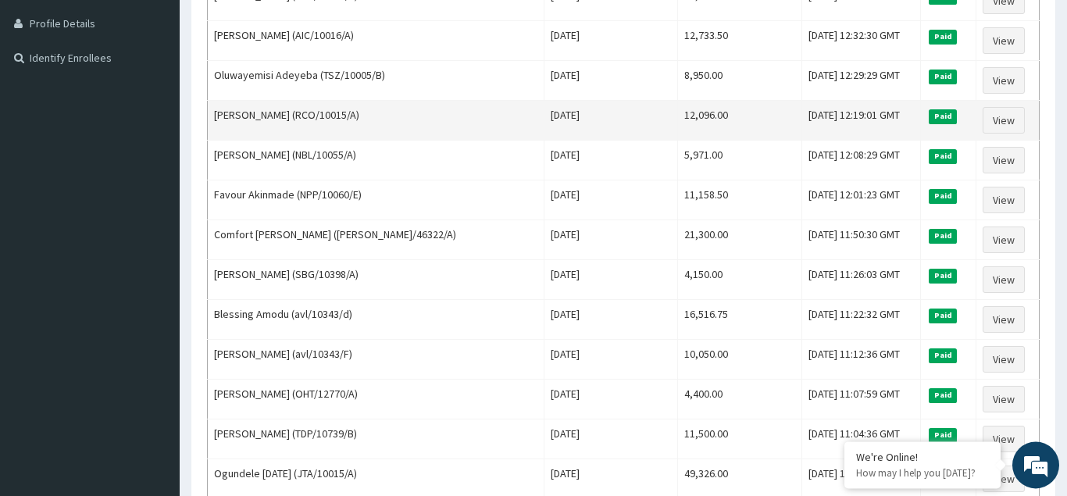
scroll to position [398, 0]
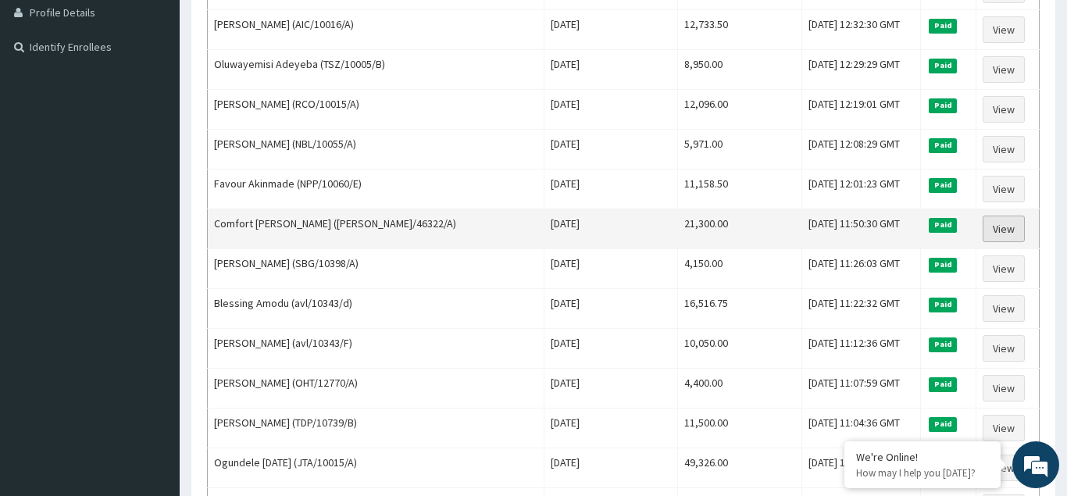
click at [1013, 232] on link "View" at bounding box center [1003, 228] width 42 height 27
